Goal: Entertainment & Leisure: Consume media (video, audio)

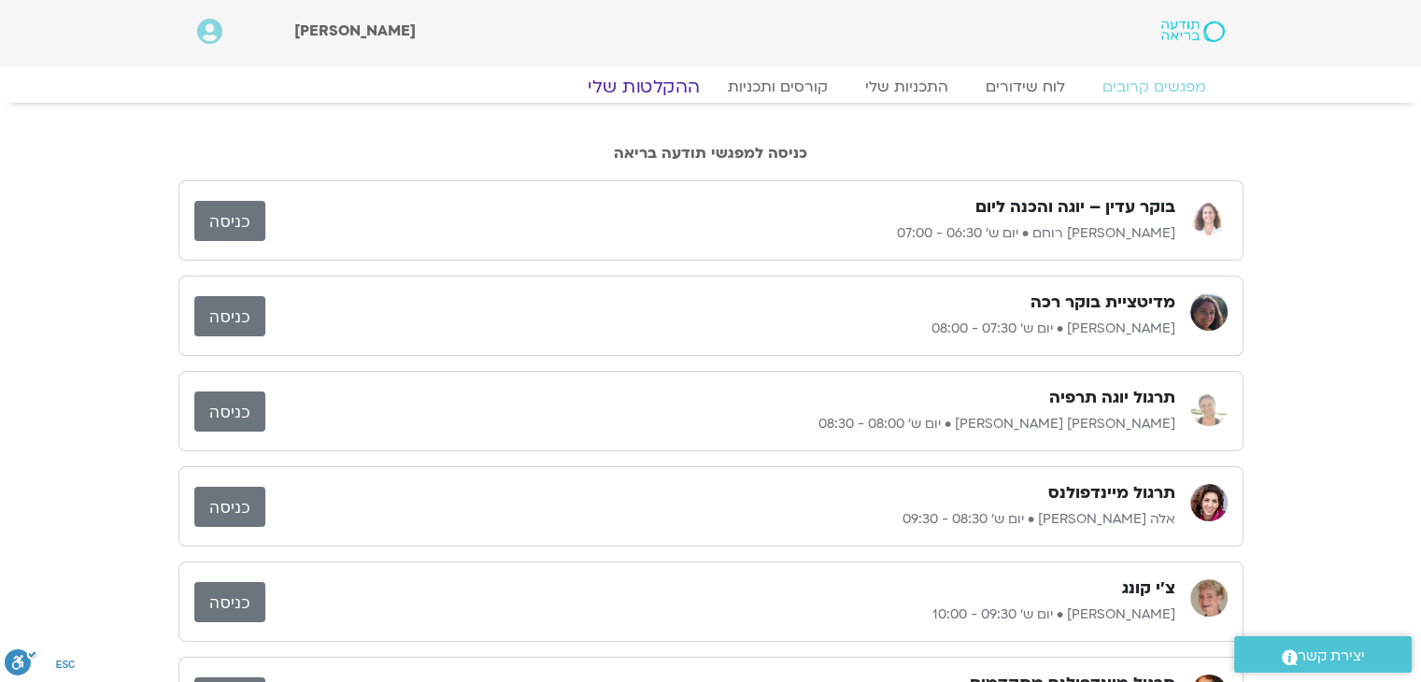
click at [632, 94] on link "ההקלטות שלי" at bounding box center [643, 87] width 157 height 22
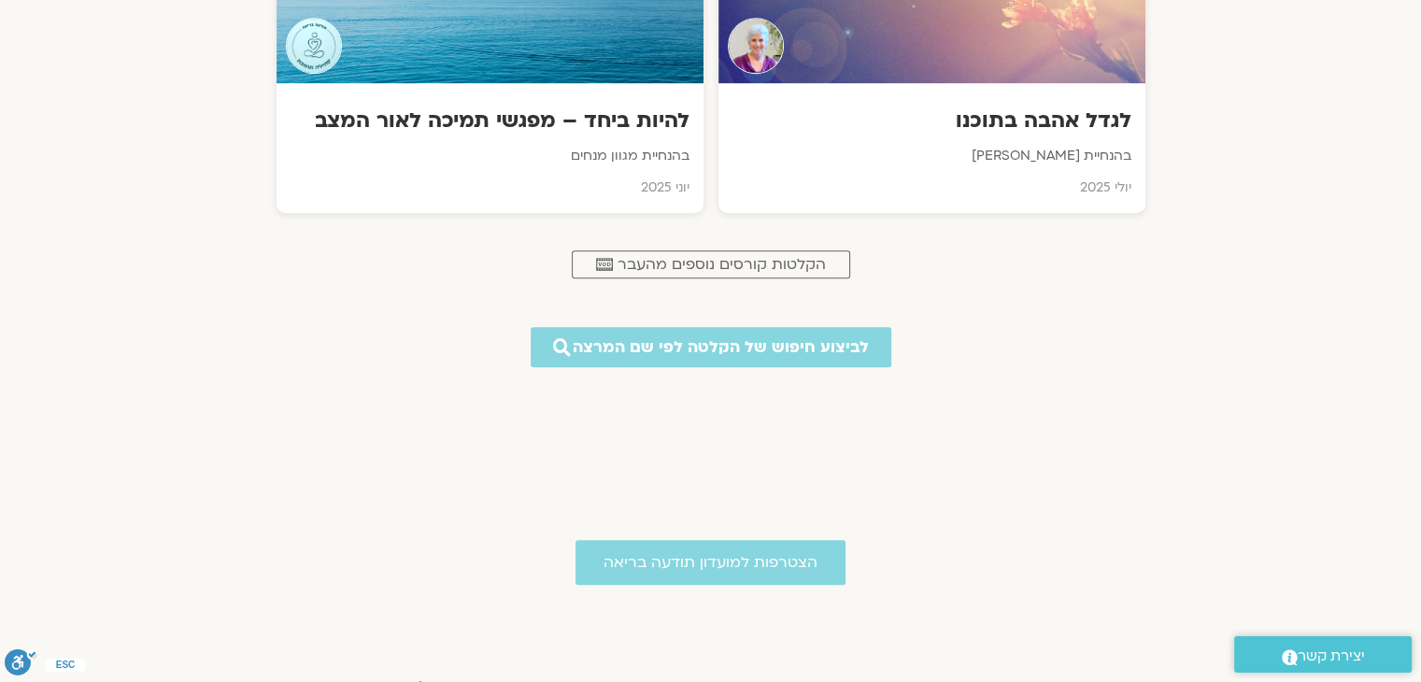
scroll to position [1035, 0]
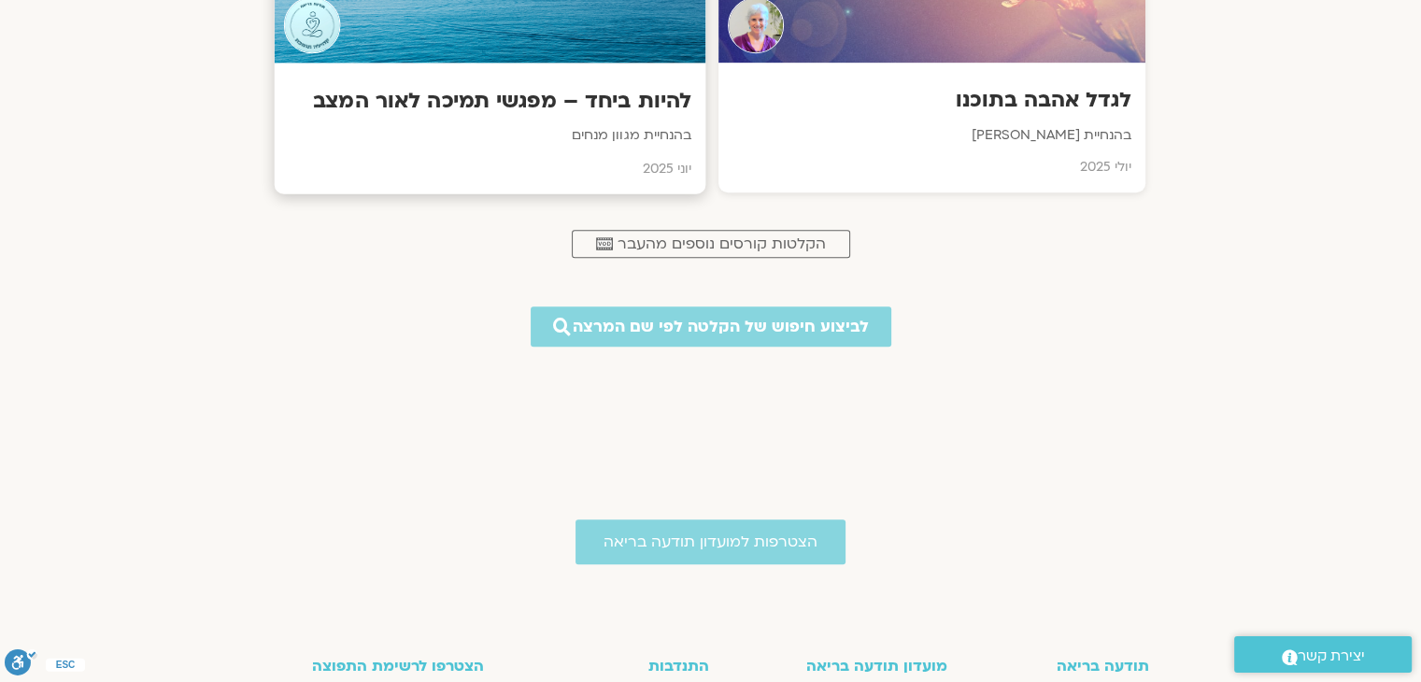
click at [447, 109] on h3 "להיות ביחד – מפגשי תמיכה לאור המצב" at bounding box center [489, 101] width 403 height 29
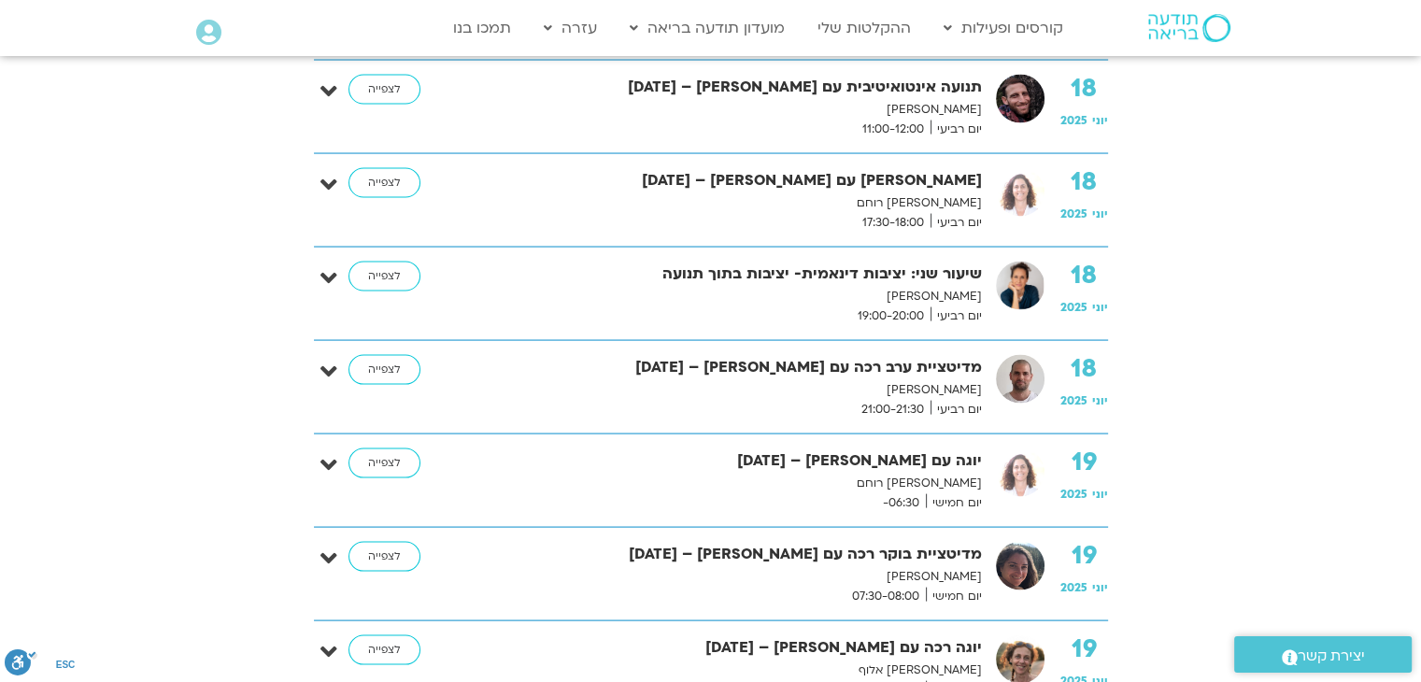
scroll to position [3684, 0]
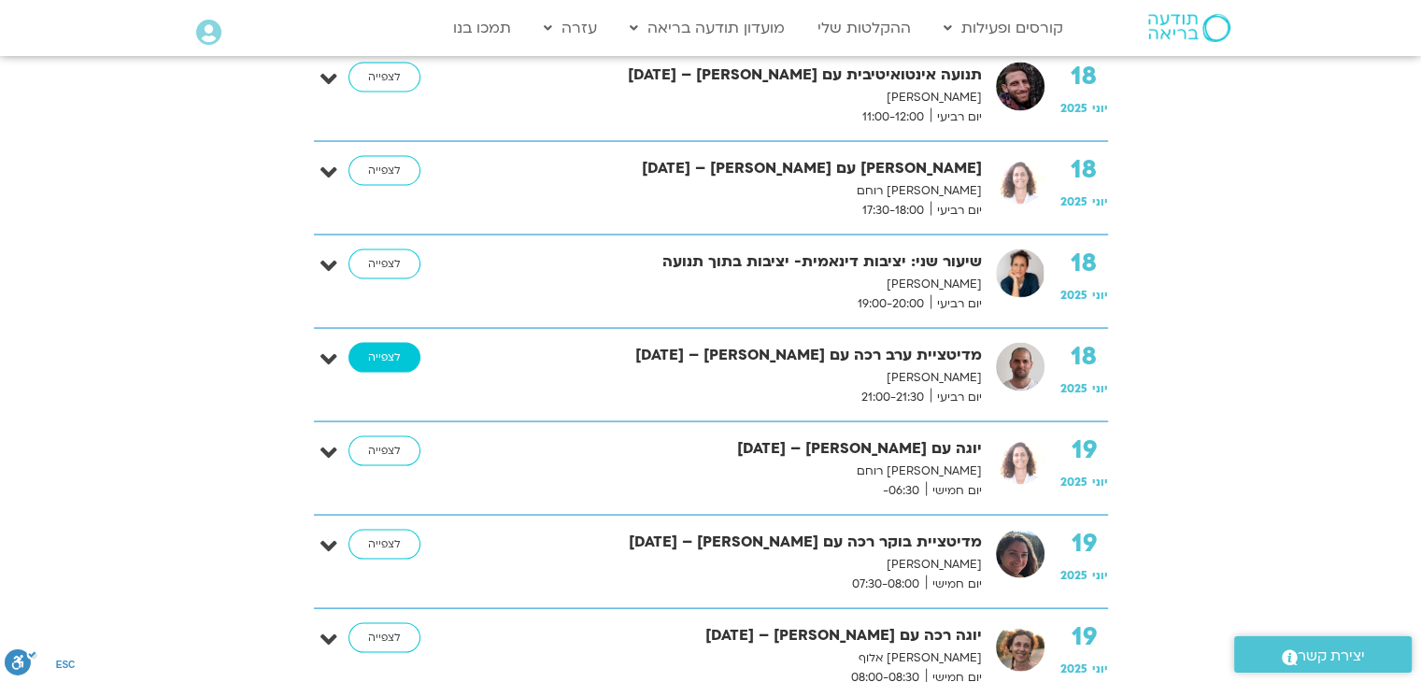
click at [377, 343] on link "לצפייה" at bounding box center [384, 358] width 72 height 30
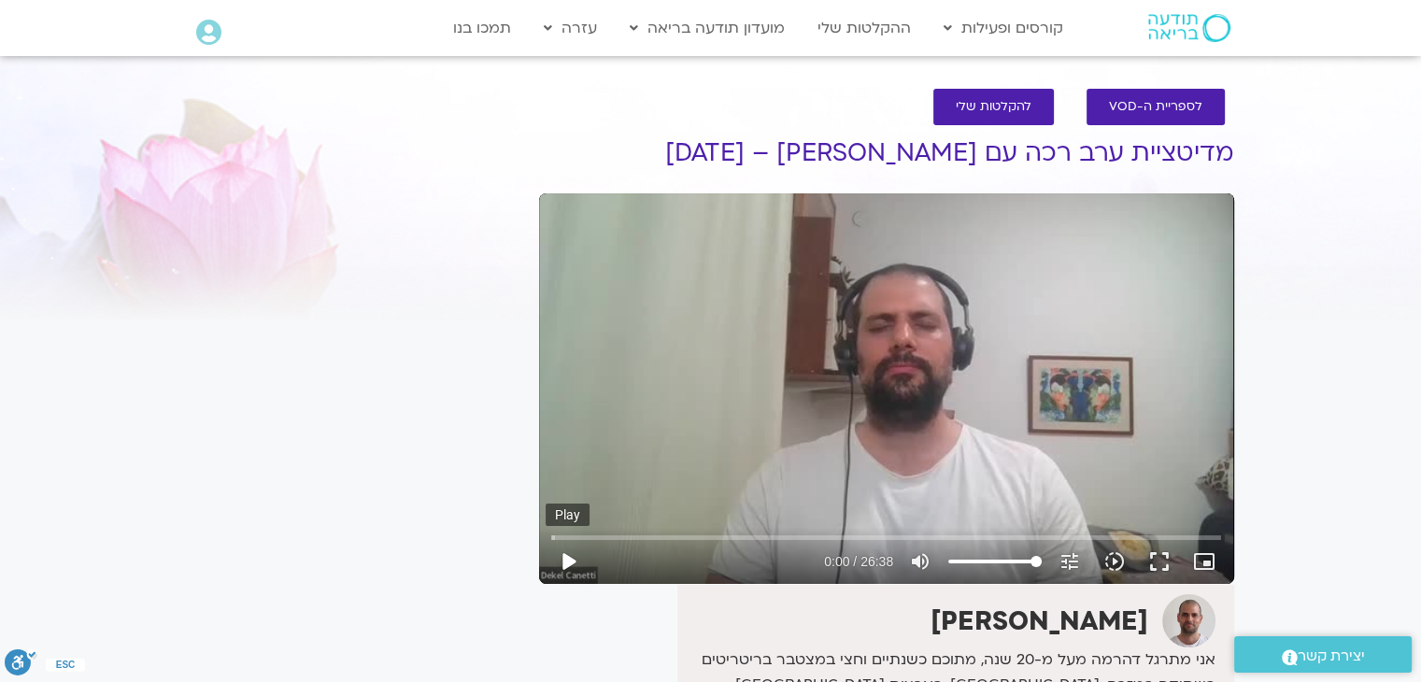
click at [569, 558] on button "play_arrow" at bounding box center [568, 561] width 45 height 45
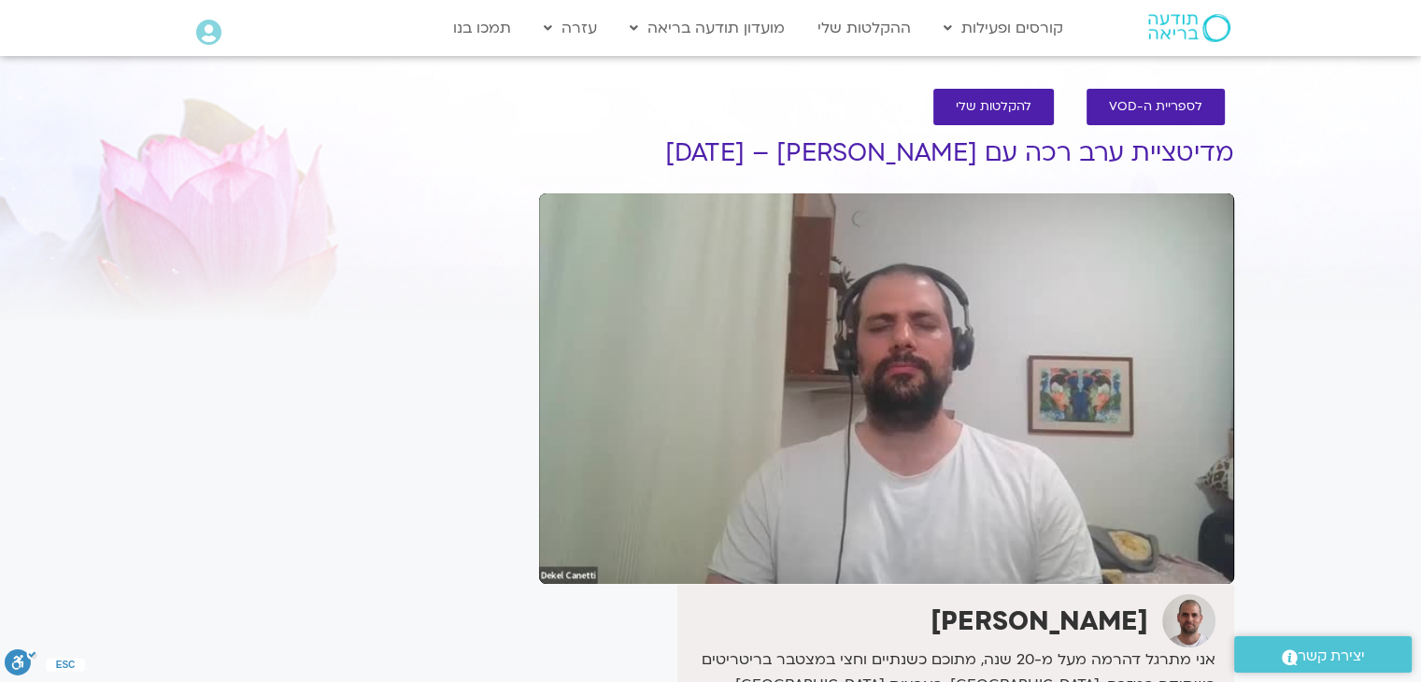
type input "673.585129"
